Goal: Information Seeking & Learning: Find specific fact

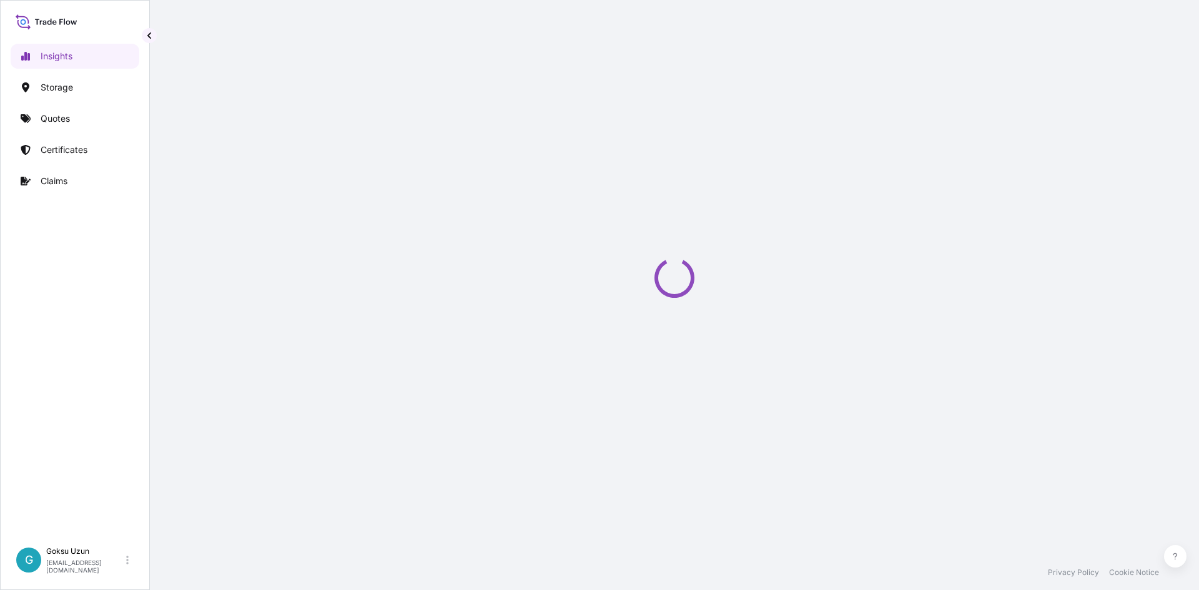
click at [984, 328] on div "Loading" at bounding box center [674, 277] width 999 height 555
select select "2025"
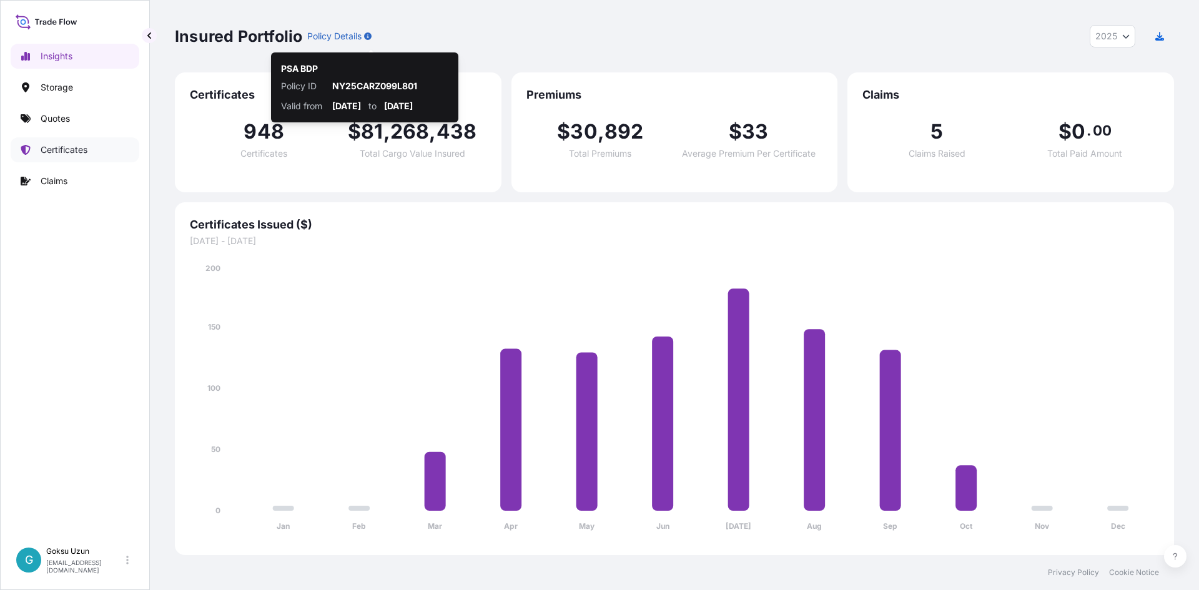
click at [64, 151] on p "Certificates" at bounding box center [64, 150] width 47 height 12
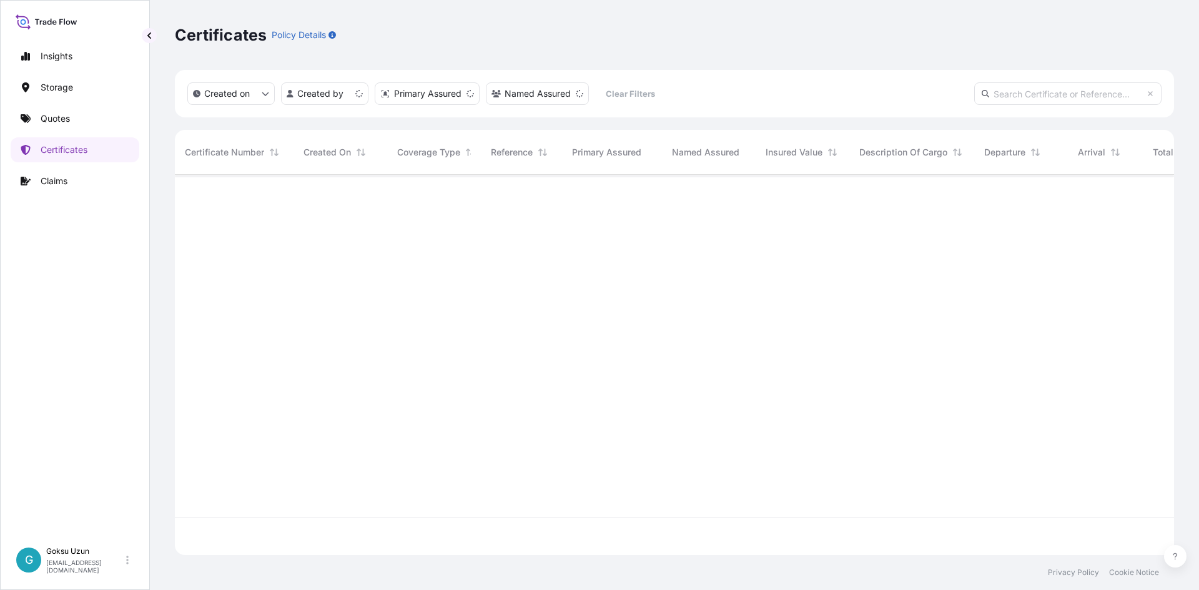
scroll to position [378, 990]
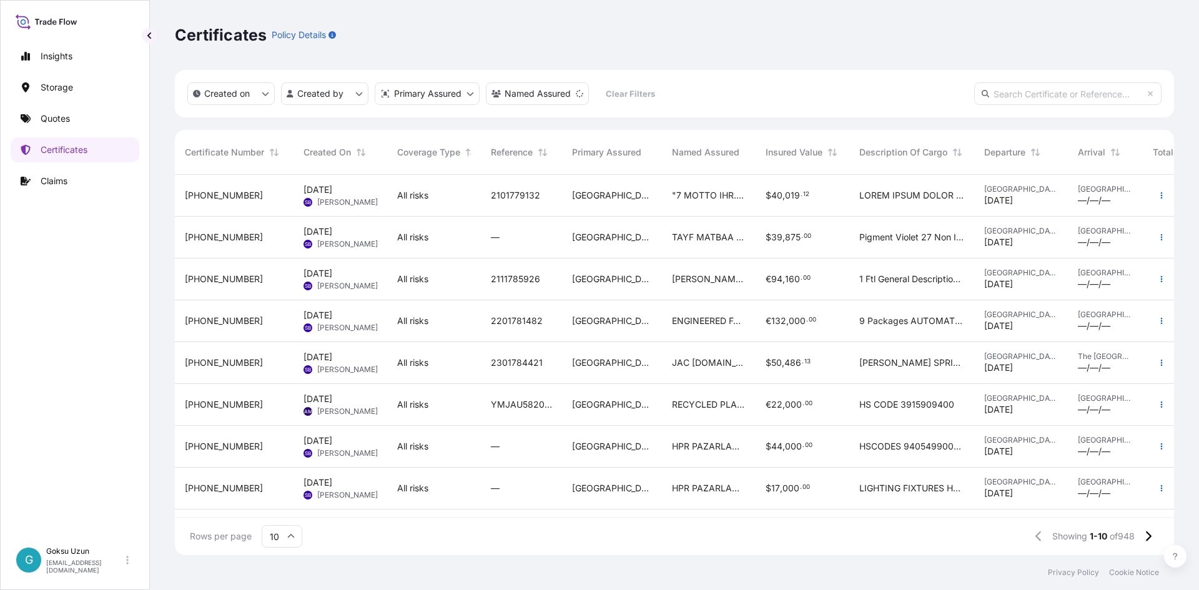
click at [1049, 94] on input "text" at bounding box center [1067, 93] width 187 height 22
paste input "[PHONE_NUMBER]"
type input "[PHONE_NUMBER]"
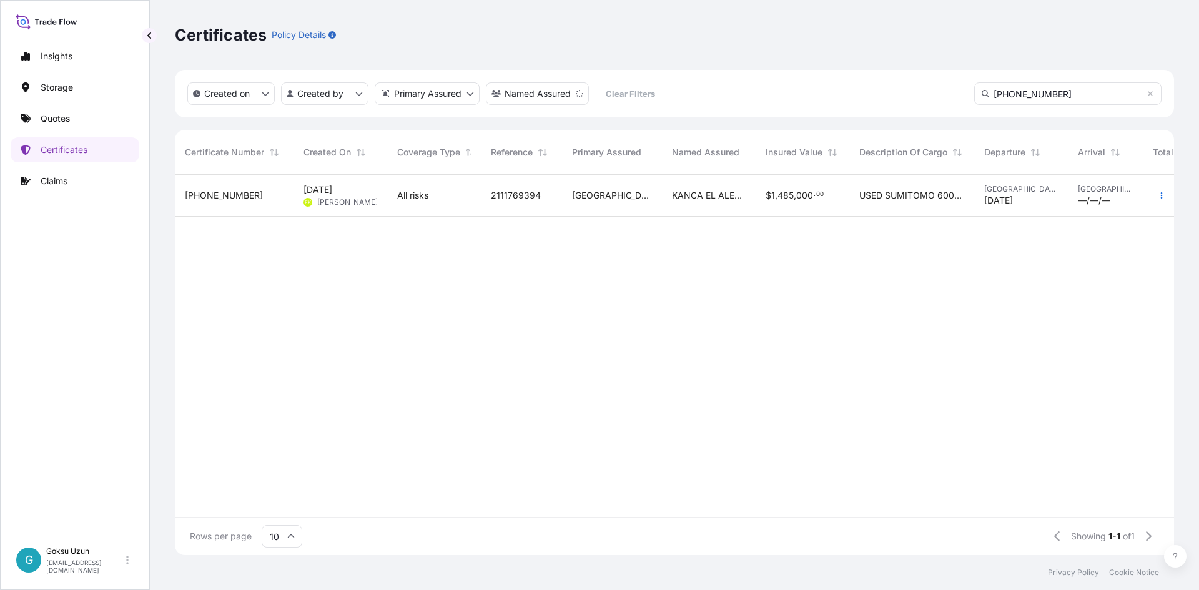
click at [410, 190] on span "All risks" at bounding box center [412, 195] width 31 height 12
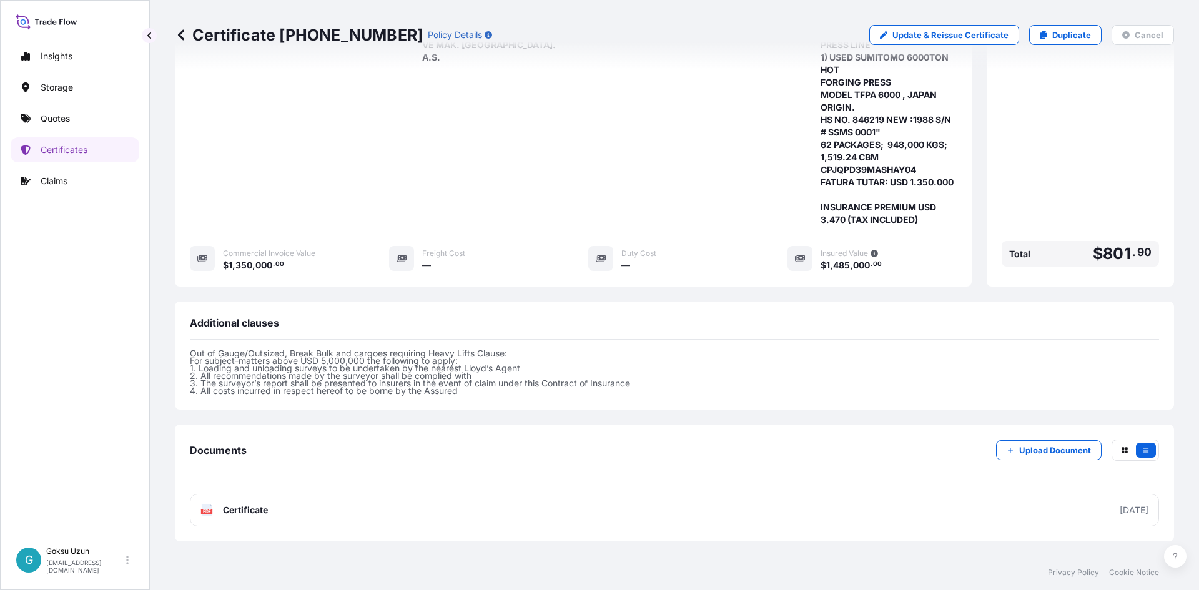
scroll to position [377, 0]
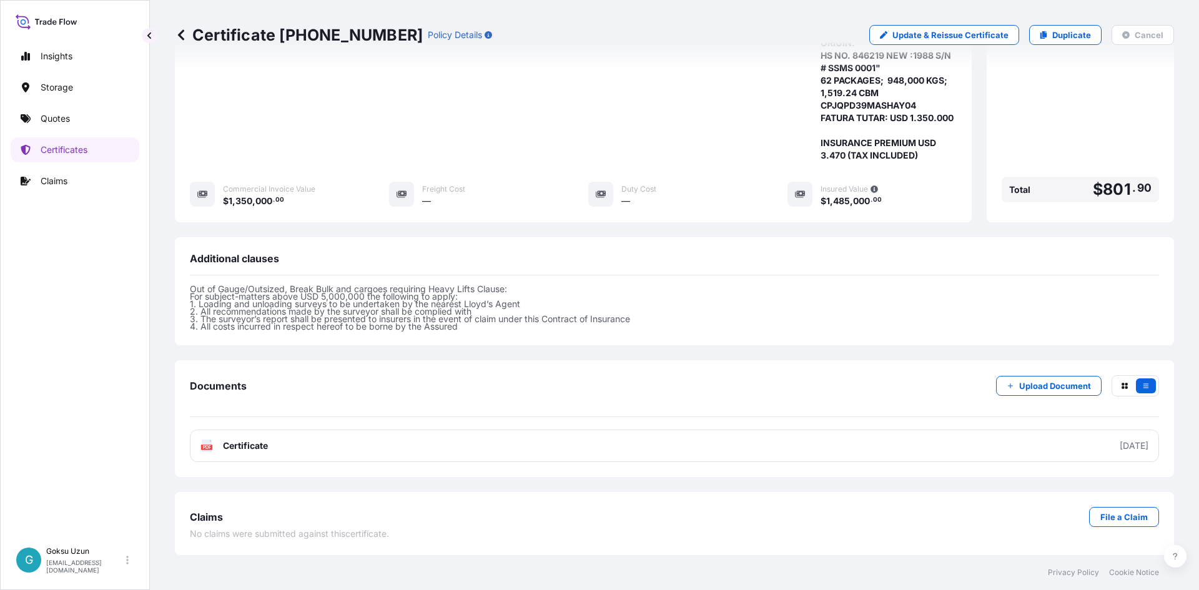
click at [299, 296] on p "Out of Gauge/Outsized, Break Bulk and cargoes requiring Heavy Lifts Clause: For…" at bounding box center [674, 307] width 969 height 45
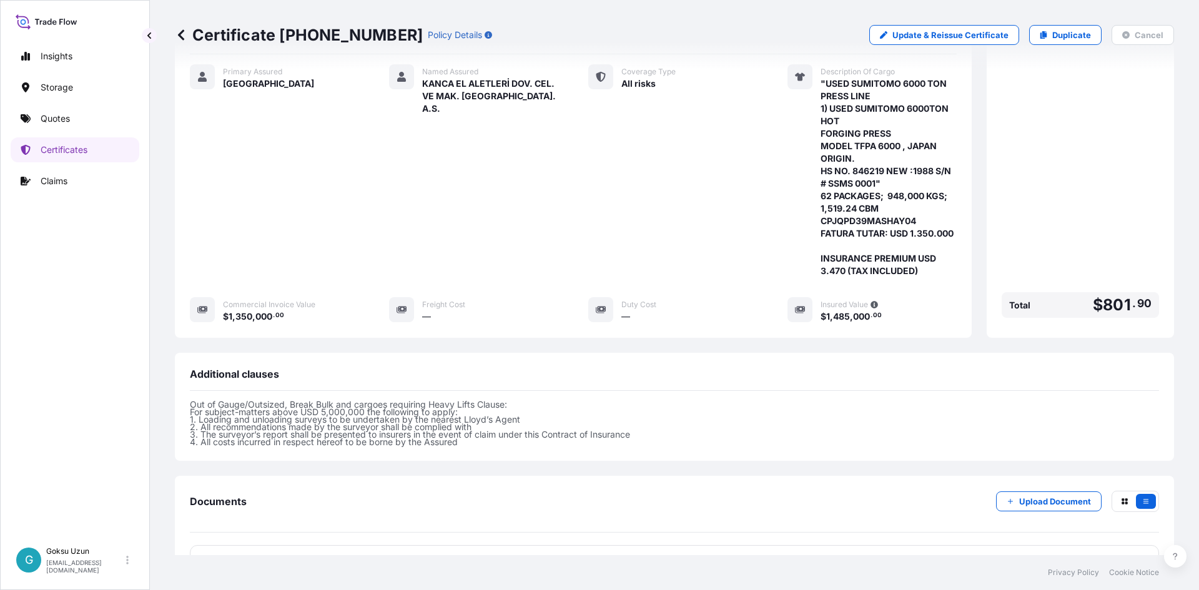
scroll to position [252, 0]
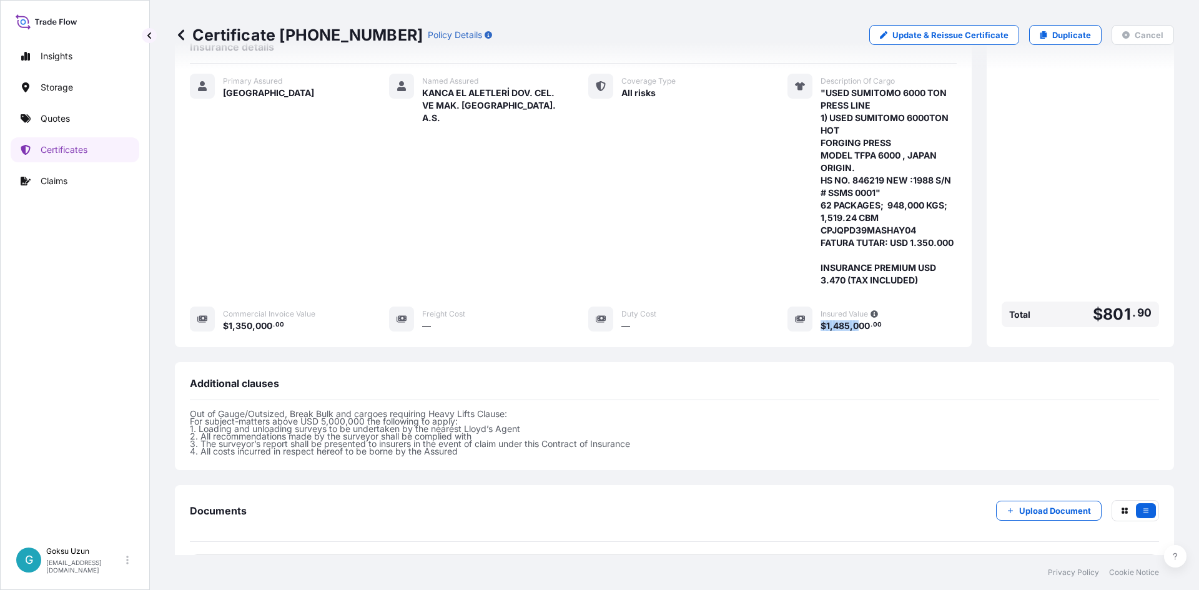
drag, startPoint x: 813, startPoint y: 327, endPoint x: 838, endPoint y: 333, distance: 25.7
click at [857, 322] on span "$ 1 , 485 , 000 . 00" at bounding box center [851, 326] width 61 height 9
drag, startPoint x: 790, startPoint y: 388, endPoint x: 779, endPoint y: 382, distance: 12.6
click at [788, 390] on div "Additional clauses" at bounding box center [674, 388] width 969 height 23
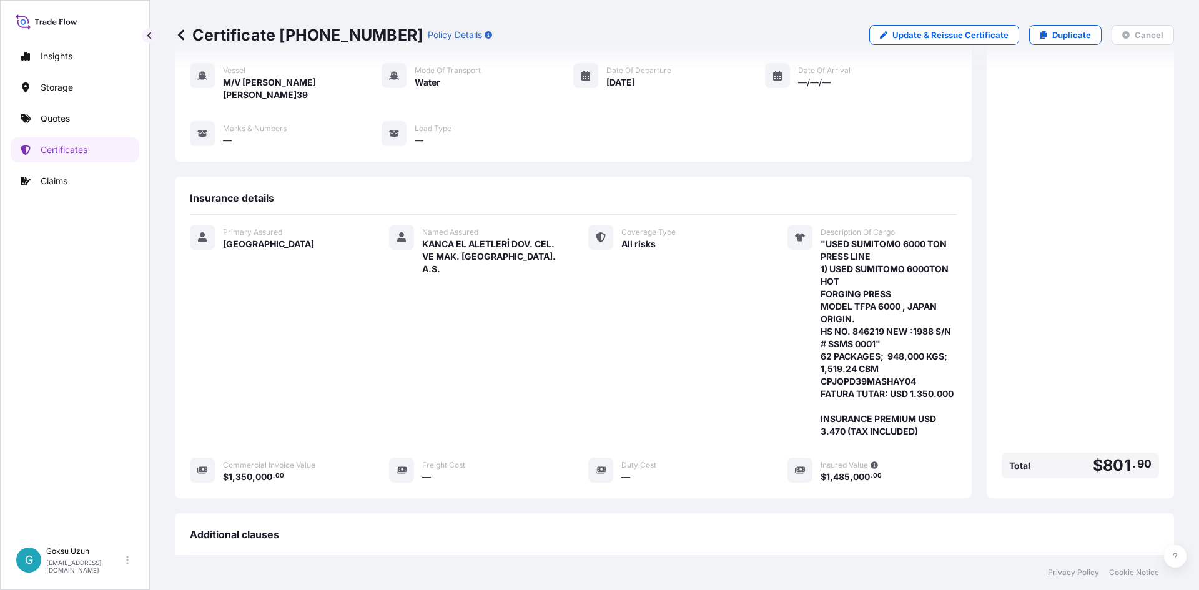
scroll to position [125, 0]
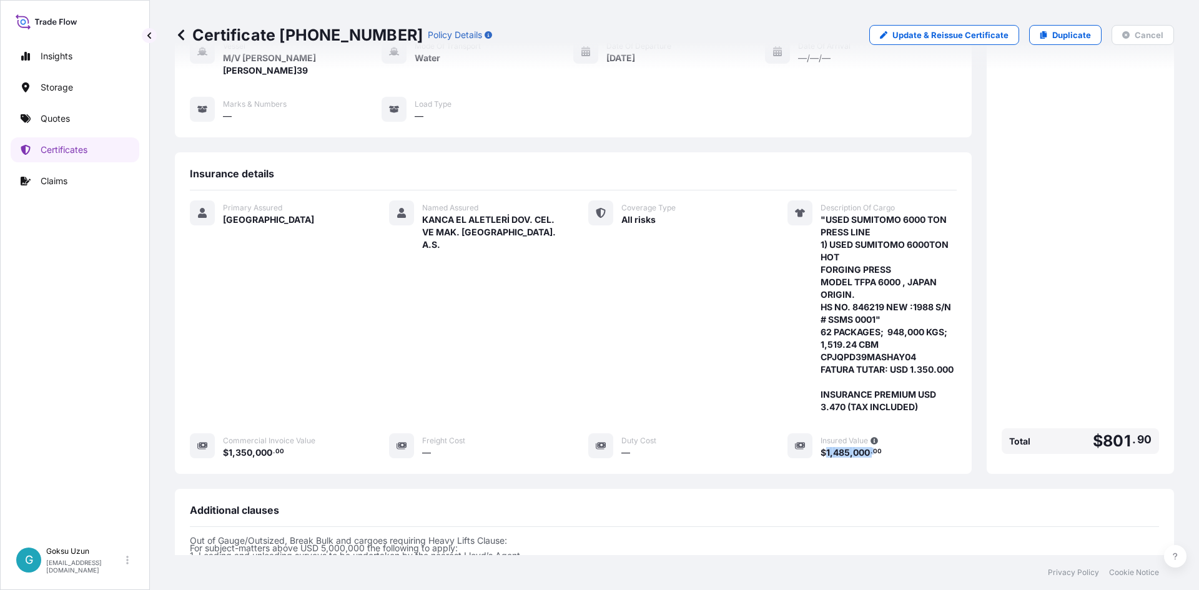
drag, startPoint x: 819, startPoint y: 453, endPoint x: 867, endPoint y: 453, distance: 48.1
click at [867, 453] on span "$ 1 , 485 , 000 . 00" at bounding box center [851, 452] width 61 height 9
copy span "1 , 485 , 000 ."
drag, startPoint x: 418, startPoint y: 209, endPoint x: 506, endPoint y: 227, distance: 89.3
click at [506, 227] on div "Named Assured KANCA EL ALETLERİ DOV. CEL. VE MAK. [GEOGRAPHIC_DATA]. A.S." at bounding box center [473, 306] width 169 height 213
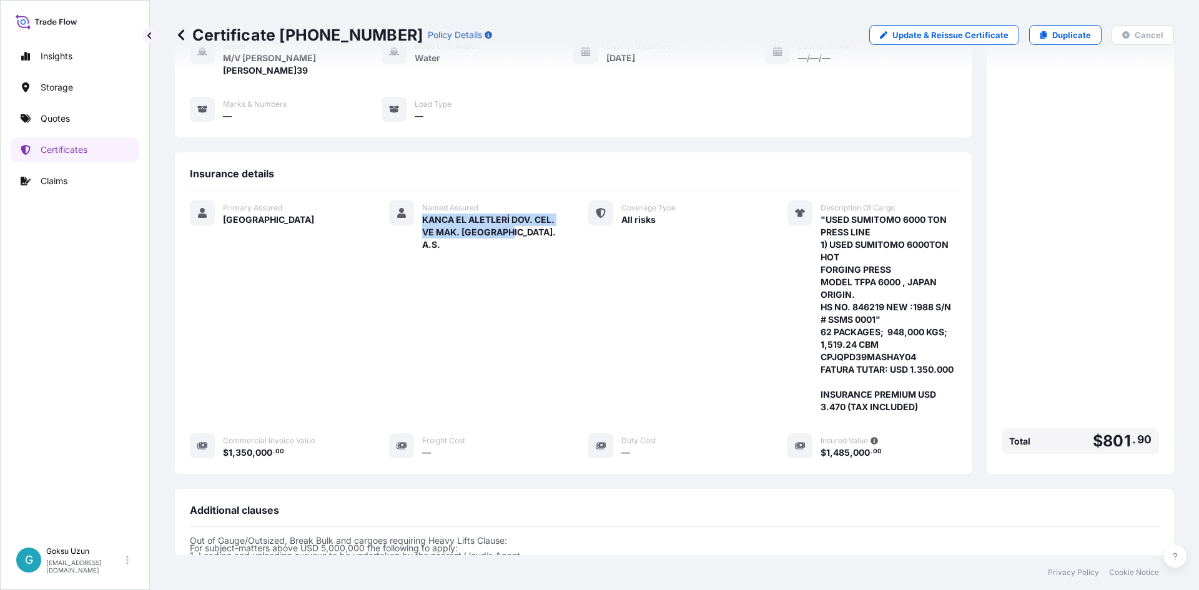
copy span "KANCA EL ALETLERİ DOV. CEL. VE MAK. [GEOGRAPHIC_DATA]. A.S."
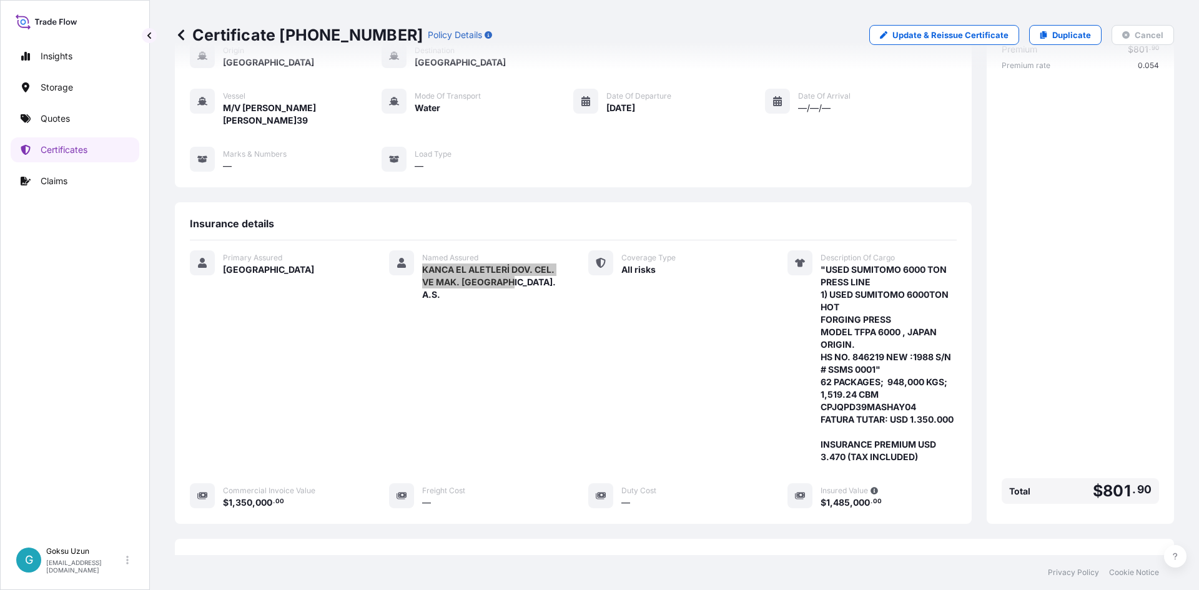
scroll to position [64, 0]
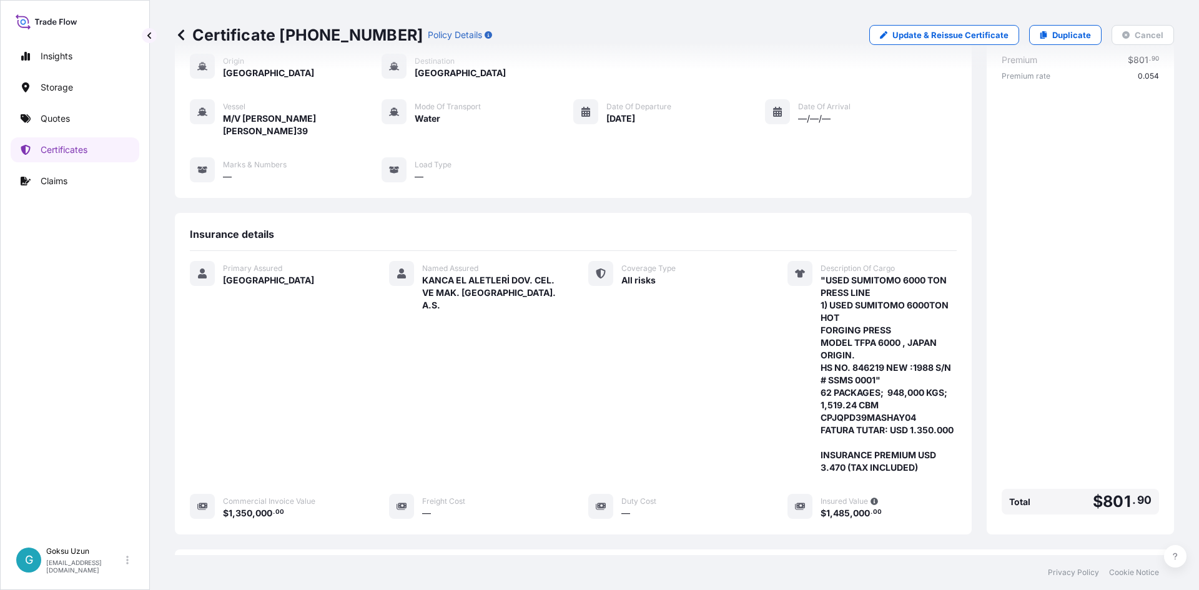
click at [896, 274] on span ""USED SUMITOMO 6000 TON PRESS LINE 1) USED SUMITOMO 6000TON HOT FORGING PRESS M…" at bounding box center [889, 374] width 136 height 200
drag, startPoint x: 817, startPoint y: 265, endPoint x: 881, endPoint y: 283, distance: 66.7
click at [881, 283] on span ""USED SUMITOMO 6000 TON PRESS LINE 1) USED SUMITOMO 6000TON HOT FORGING PRESS M…" at bounding box center [889, 374] width 136 height 200
copy span "USED SUMITOMO 6000 TON PRESS LINE"
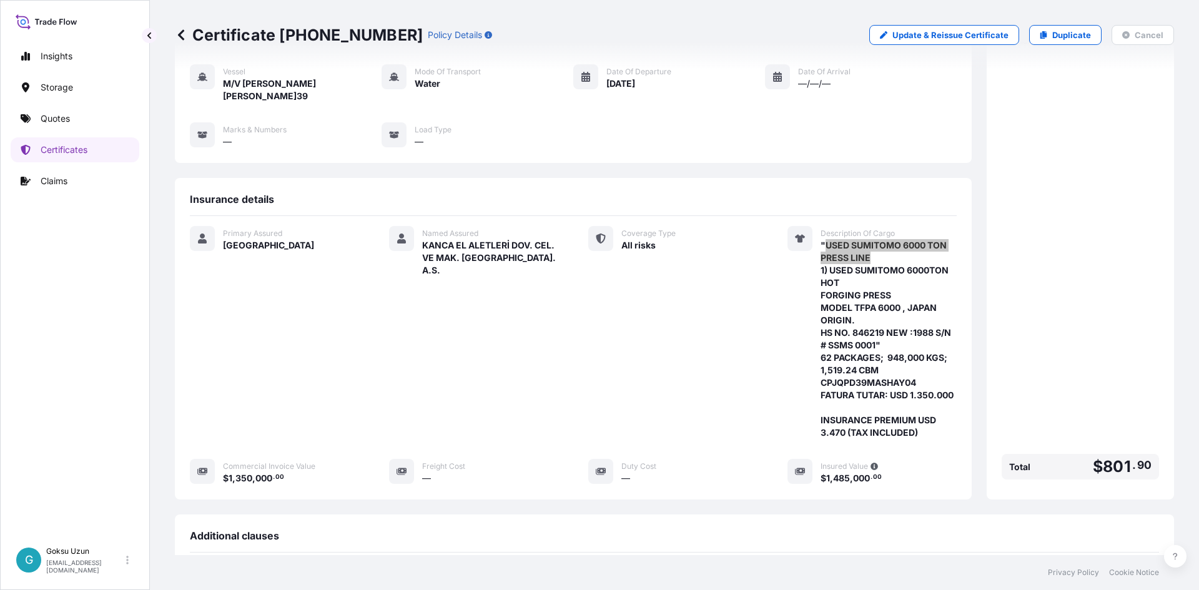
scroll to position [0, 0]
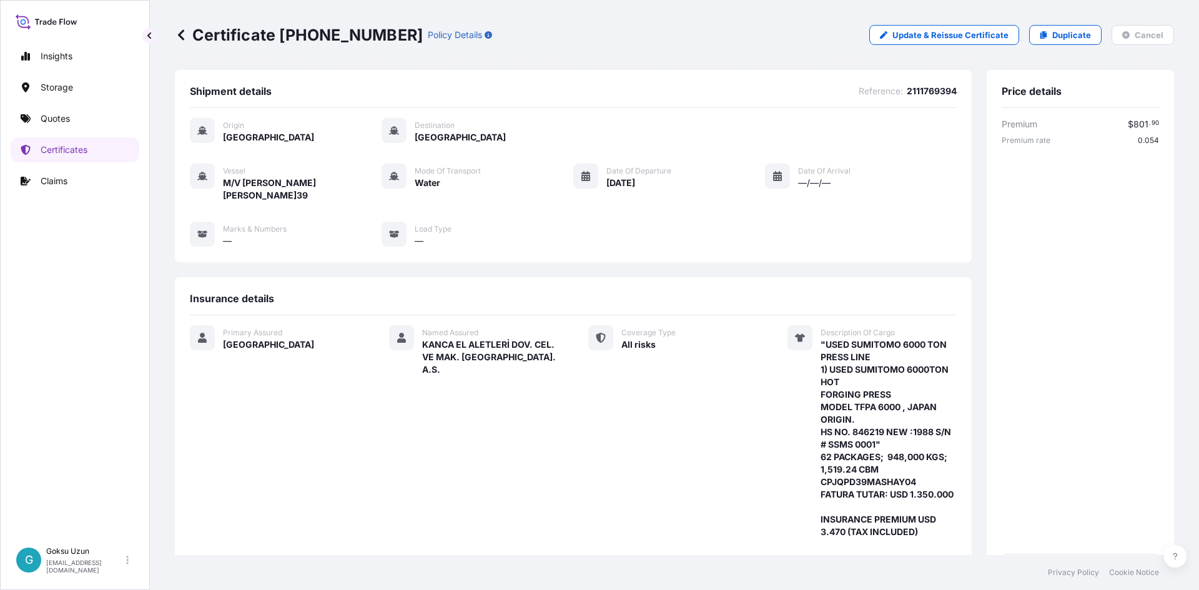
click at [930, 412] on span ""USED SUMITOMO 6000 TON PRESS LINE 1) USED SUMITOMO 6000TON HOT FORGING PRESS M…" at bounding box center [889, 438] width 136 height 200
drag, startPoint x: 857, startPoint y: 342, endPoint x: 902, endPoint y: 399, distance: 73.0
click at [902, 398] on span ""USED SUMITOMO 6000 TON PRESS LINE 1) USED SUMITOMO 6000TON HOT FORGING PRESS M…" at bounding box center [889, 438] width 136 height 200
click at [902, 399] on span ""USED SUMITOMO 6000 TON PRESS LINE 1) USED SUMITOMO 6000TON HOT FORGING PRESS M…" at bounding box center [889, 438] width 136 height 200
